Goal: Task Accomplishment & Management: Use online tool/utility

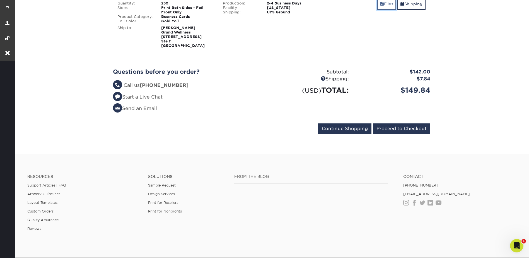
click at [385, 8] on link "Files" at bounding box center [386, 4] width 19 height 12
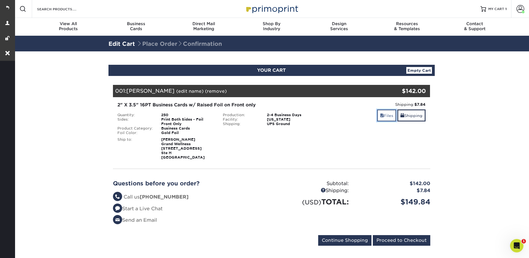
click at [387, 112] on link "Files" at bounding box center [386, 115] width 19 height 12
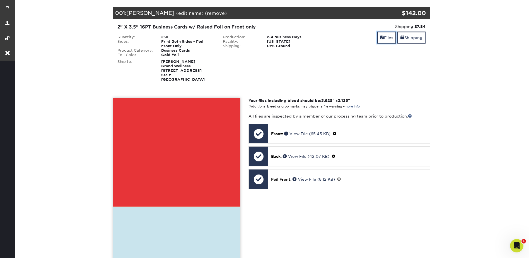
scroll to position [28, 0]
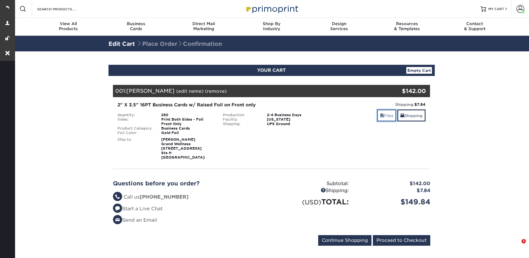
click at [382, 116] on span at bounding box center [382, 115] width 4 height 4
